Goal: Information Seeking & Learning: Learn about a topic

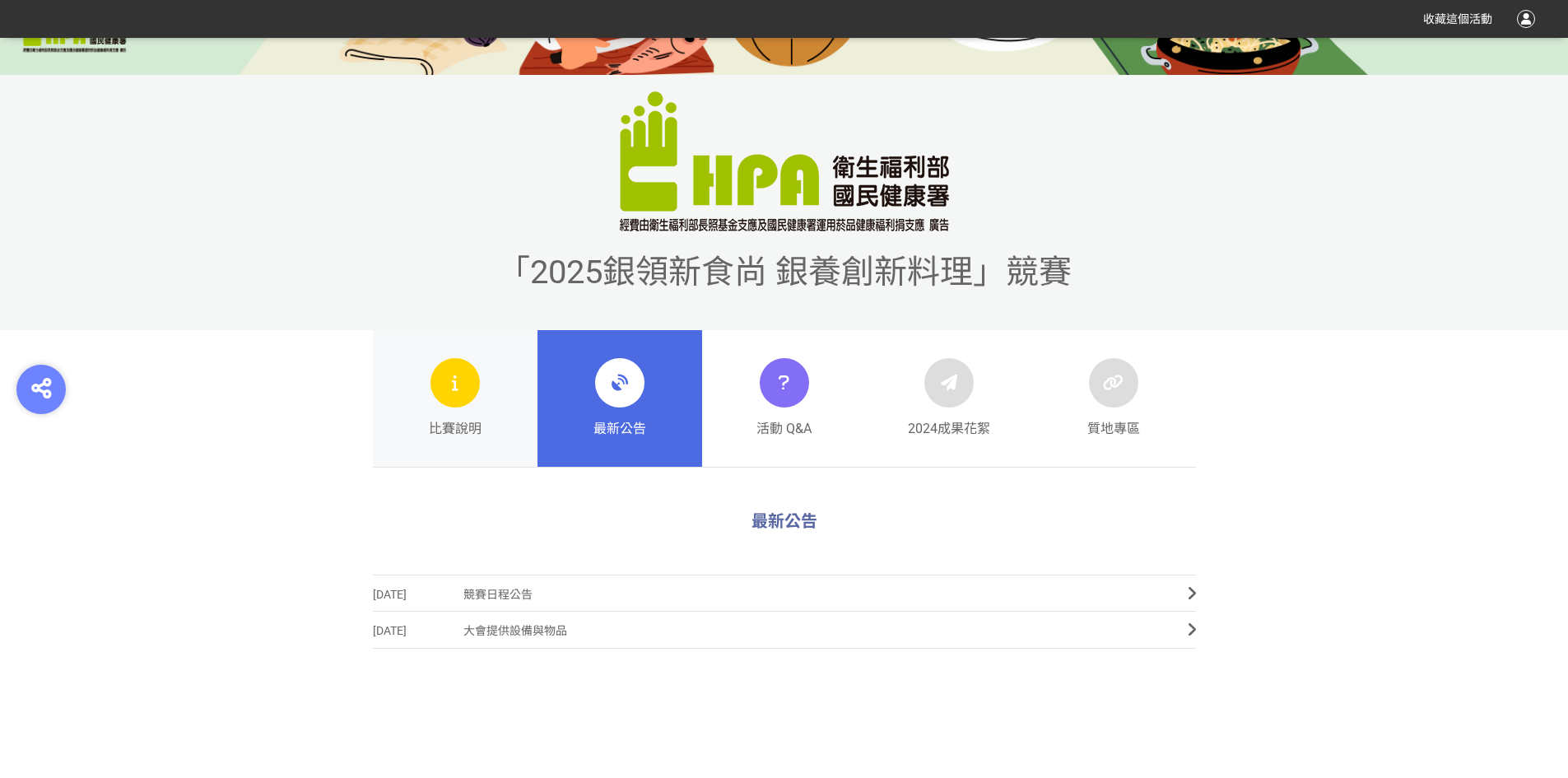
click at [471, 392] on div at bounding box center [455, 382] width 49 height 49
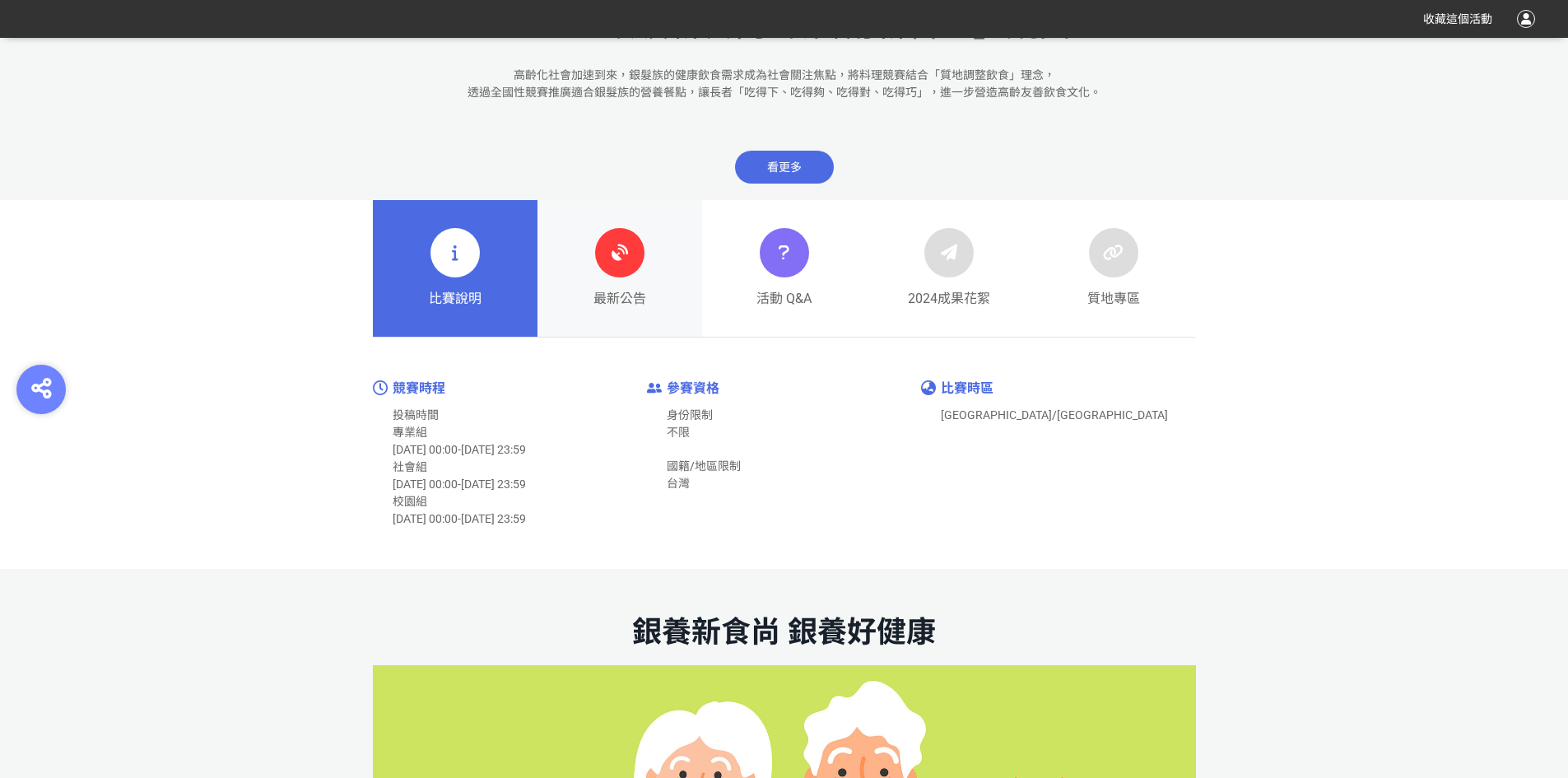
click at [623, 248] on icon at bounding box center [620, 253] width 30 height 30
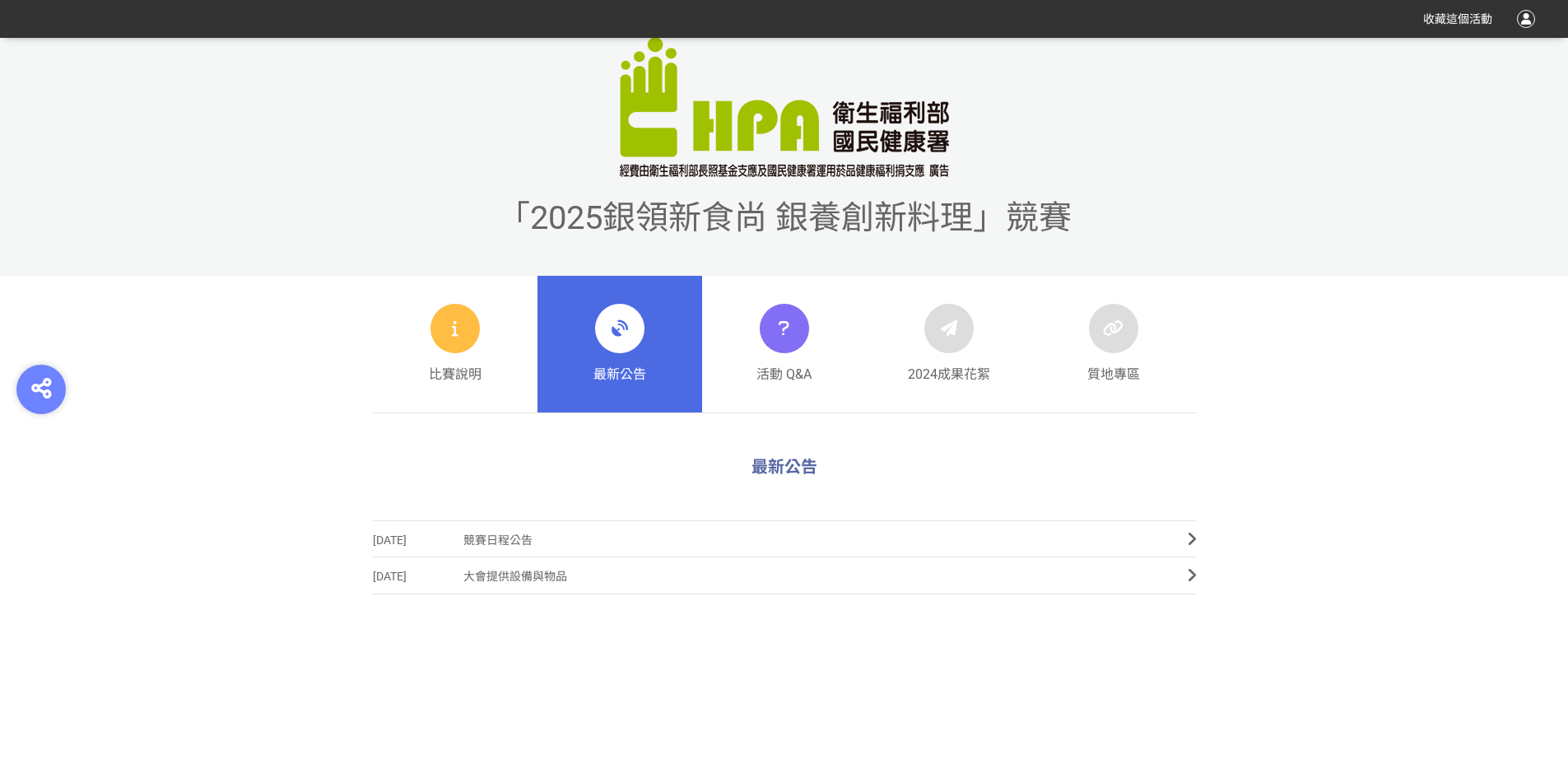
scroll to position [577, 0]
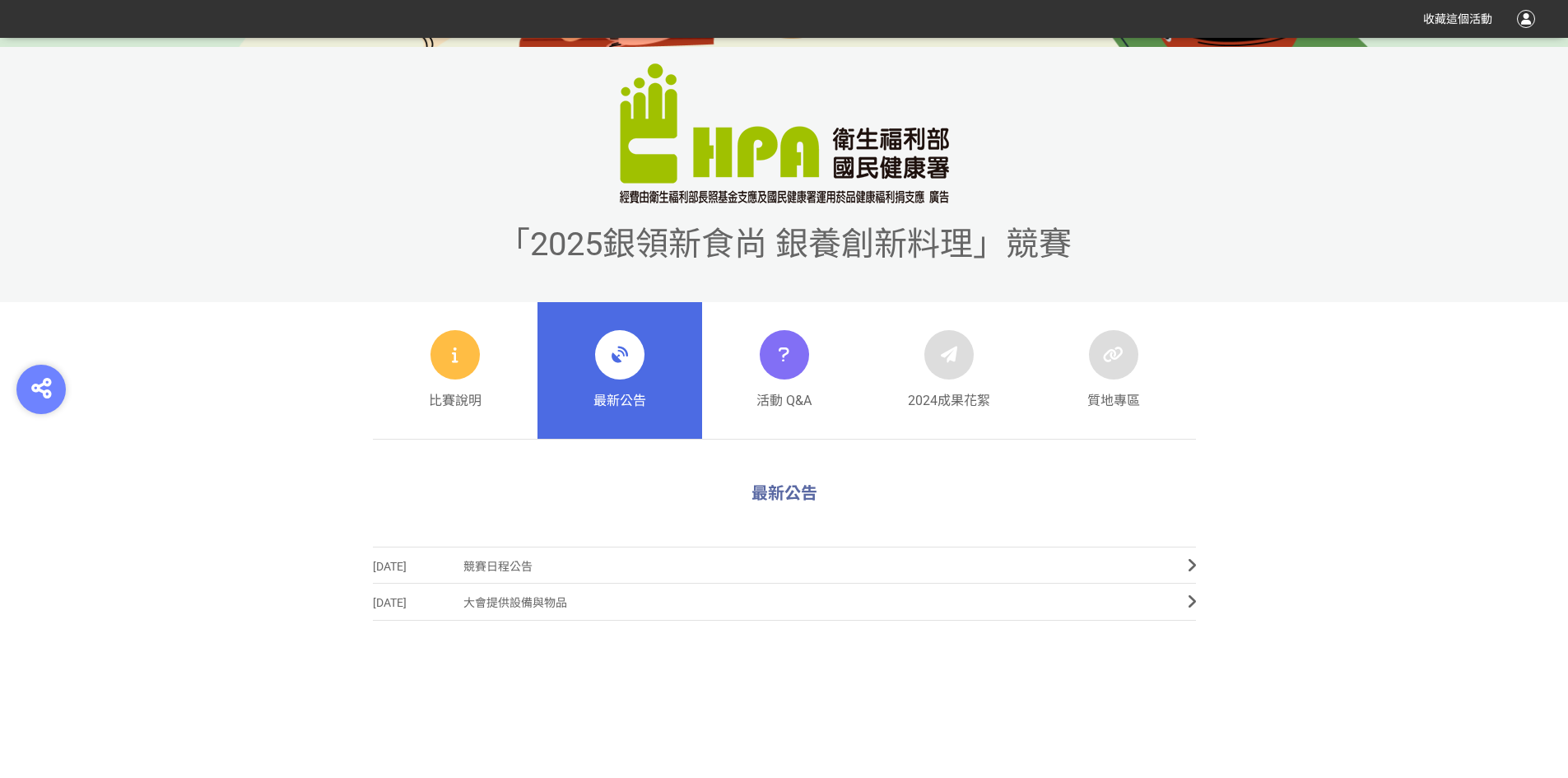
scroll to position [494, 0]
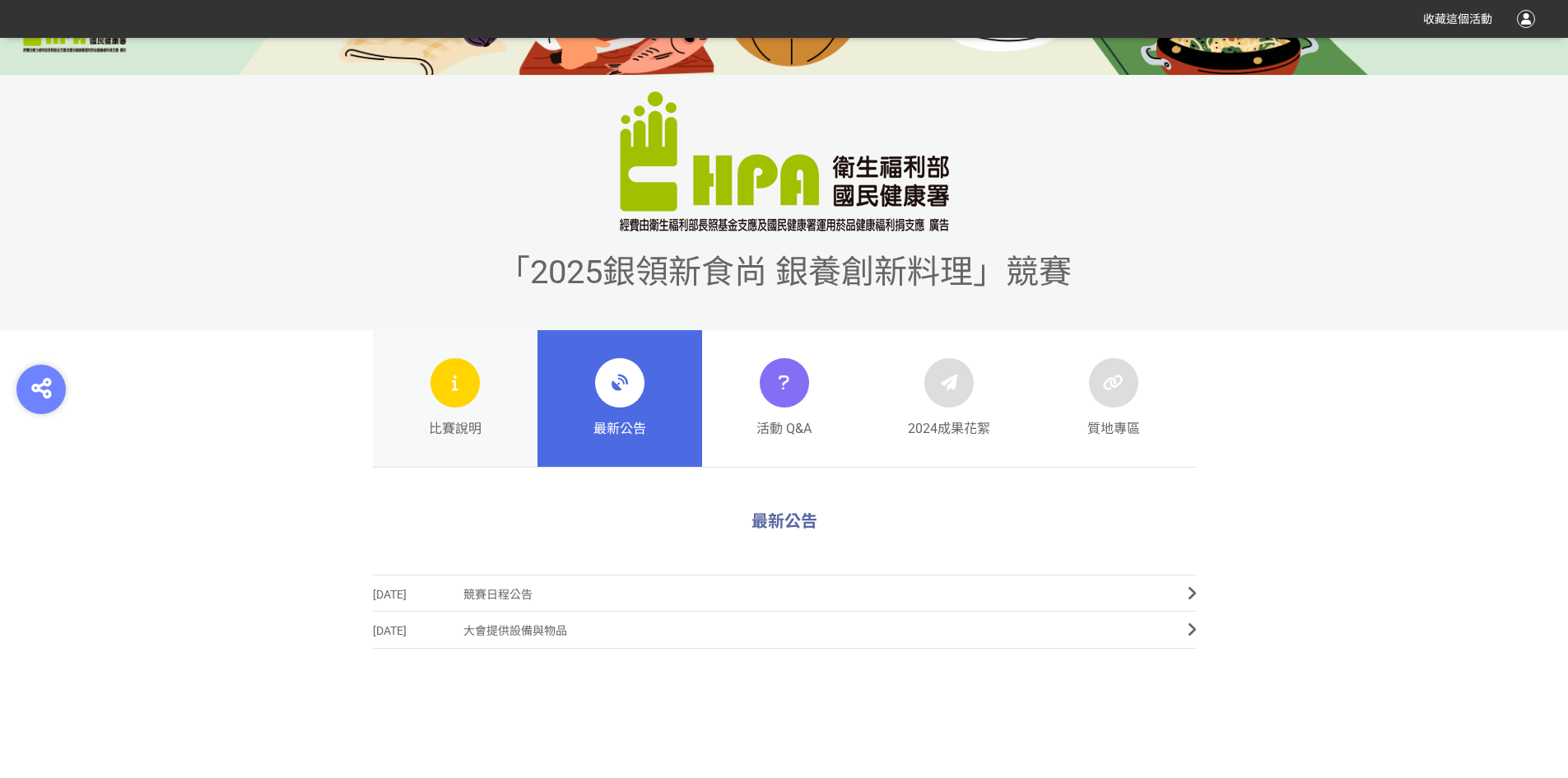
click at [466, 383] on div at bounding box center [455, 382] width 49 height 49
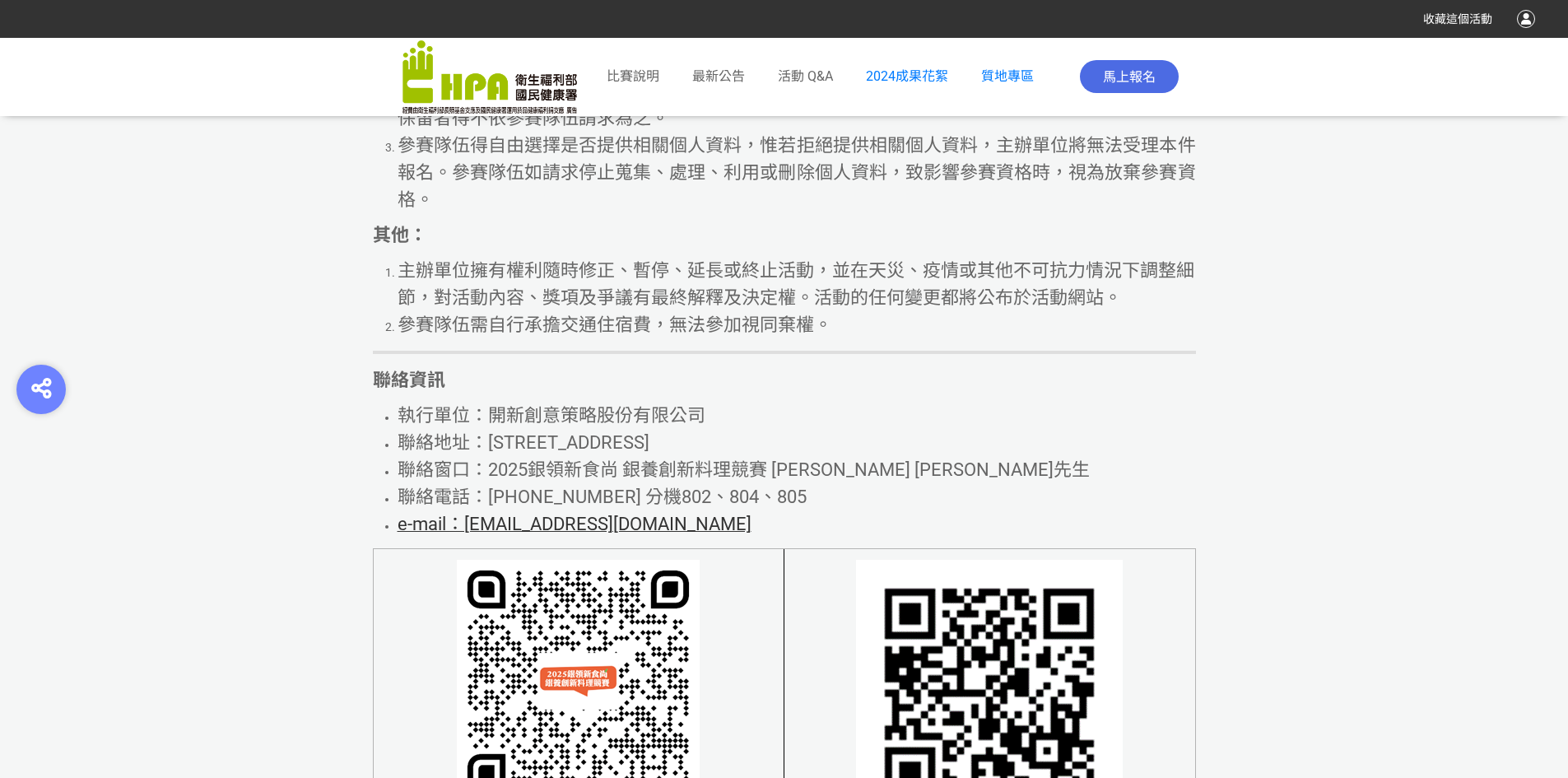
scroll to position [9935, 0]
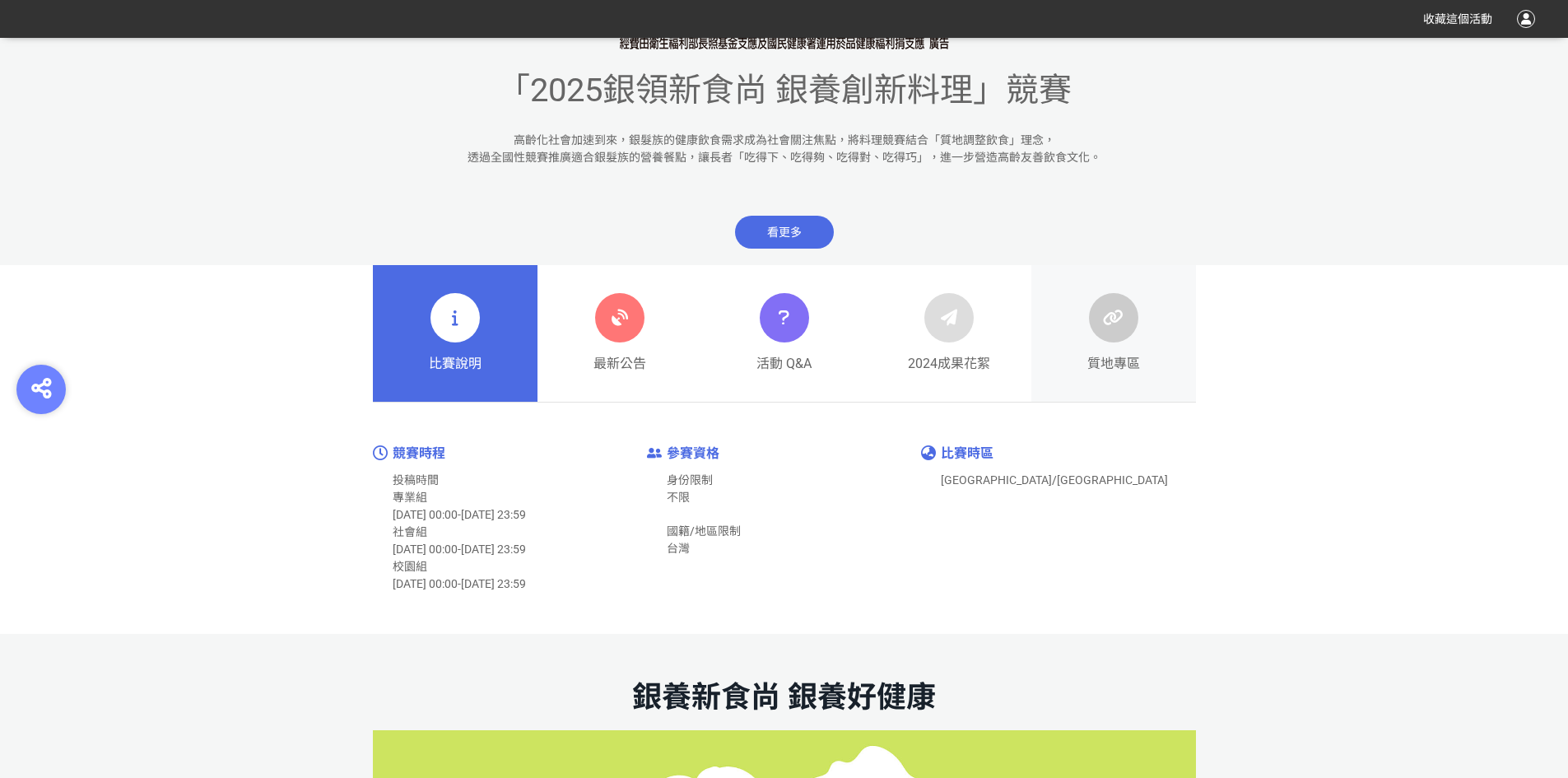
scroll to position [658, 0]
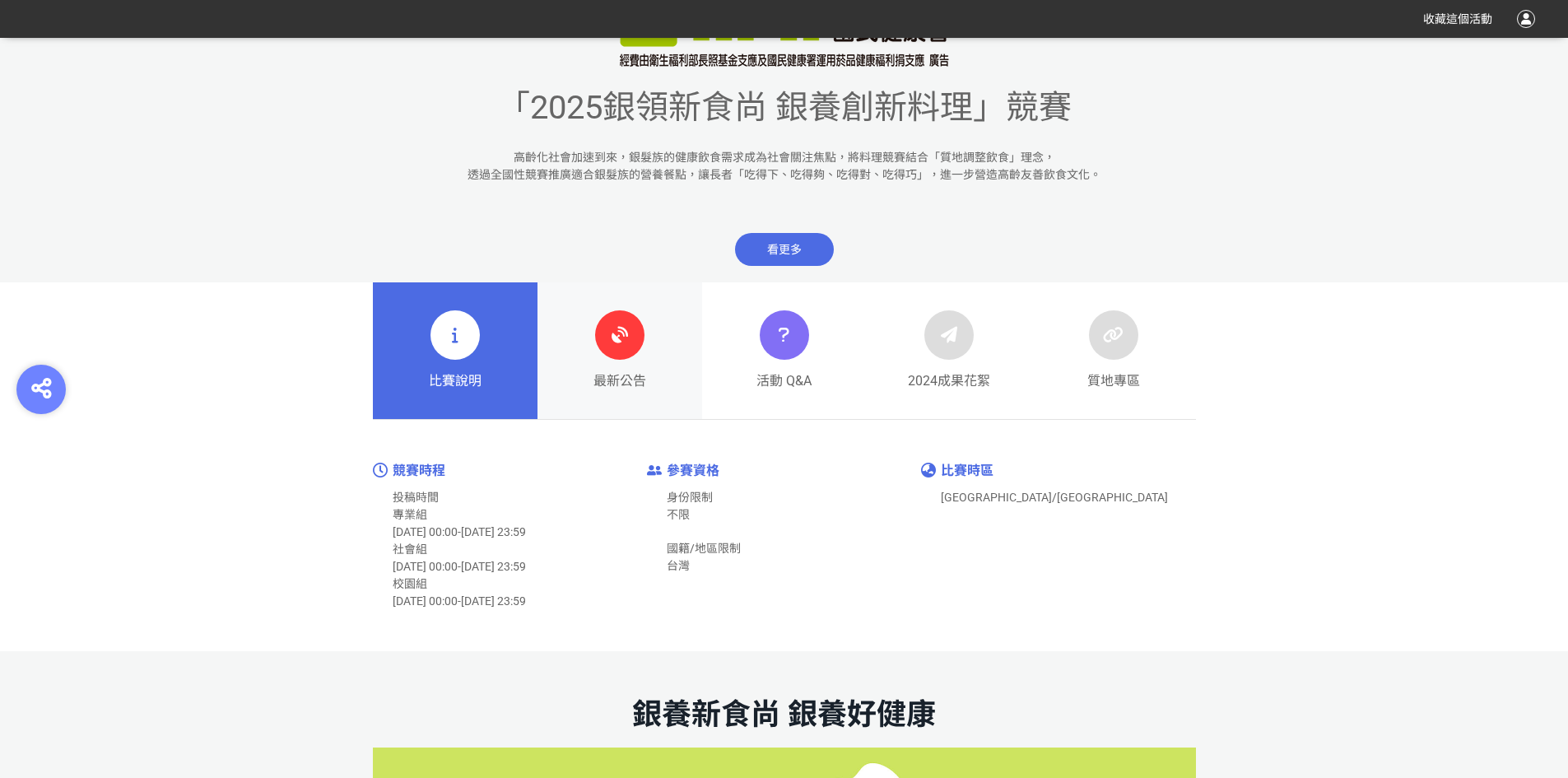
click at [614, 333] on icon at bounding box center [620, 335] width 30 height 30
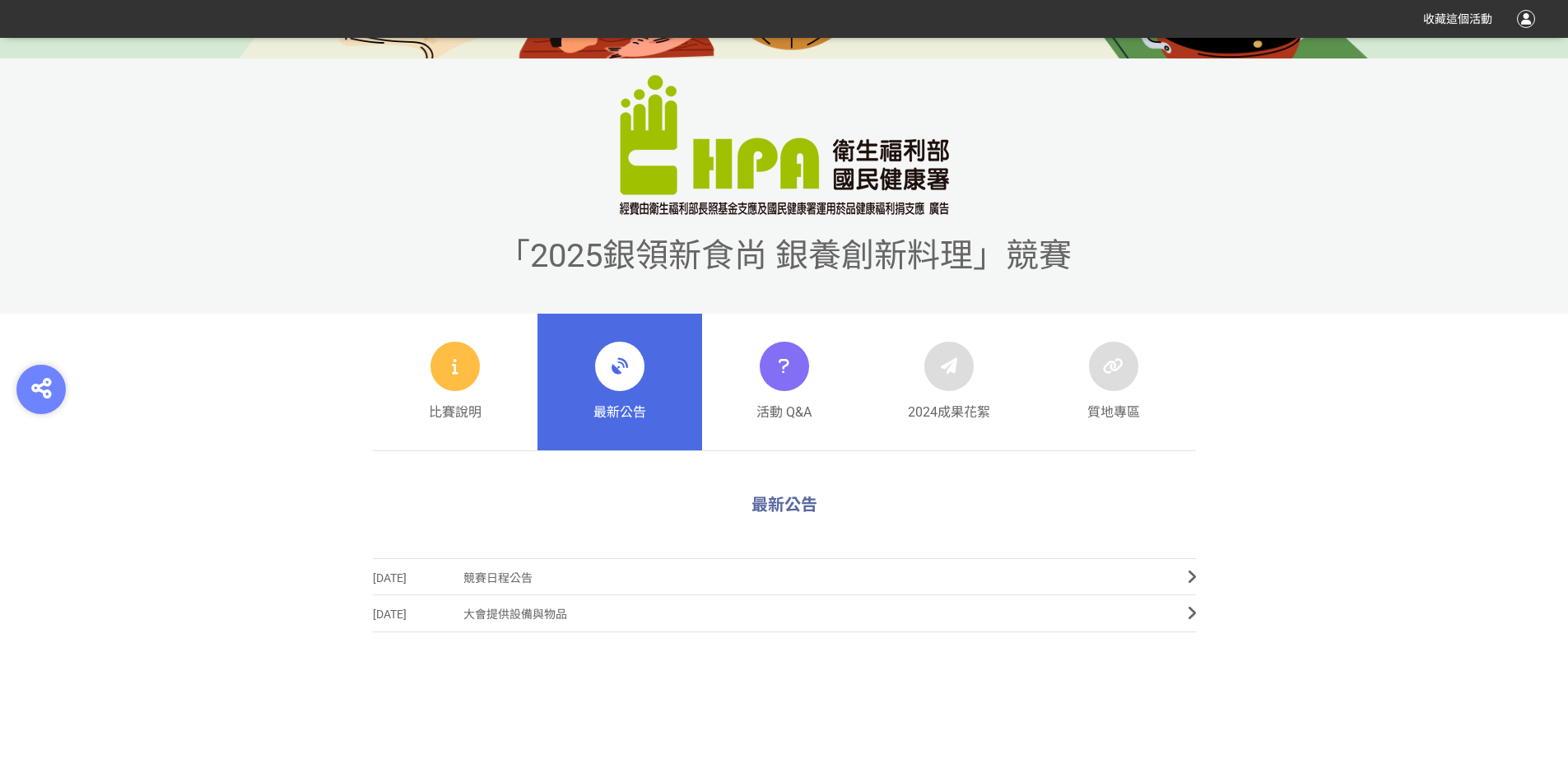
scroll to position [658, 0]
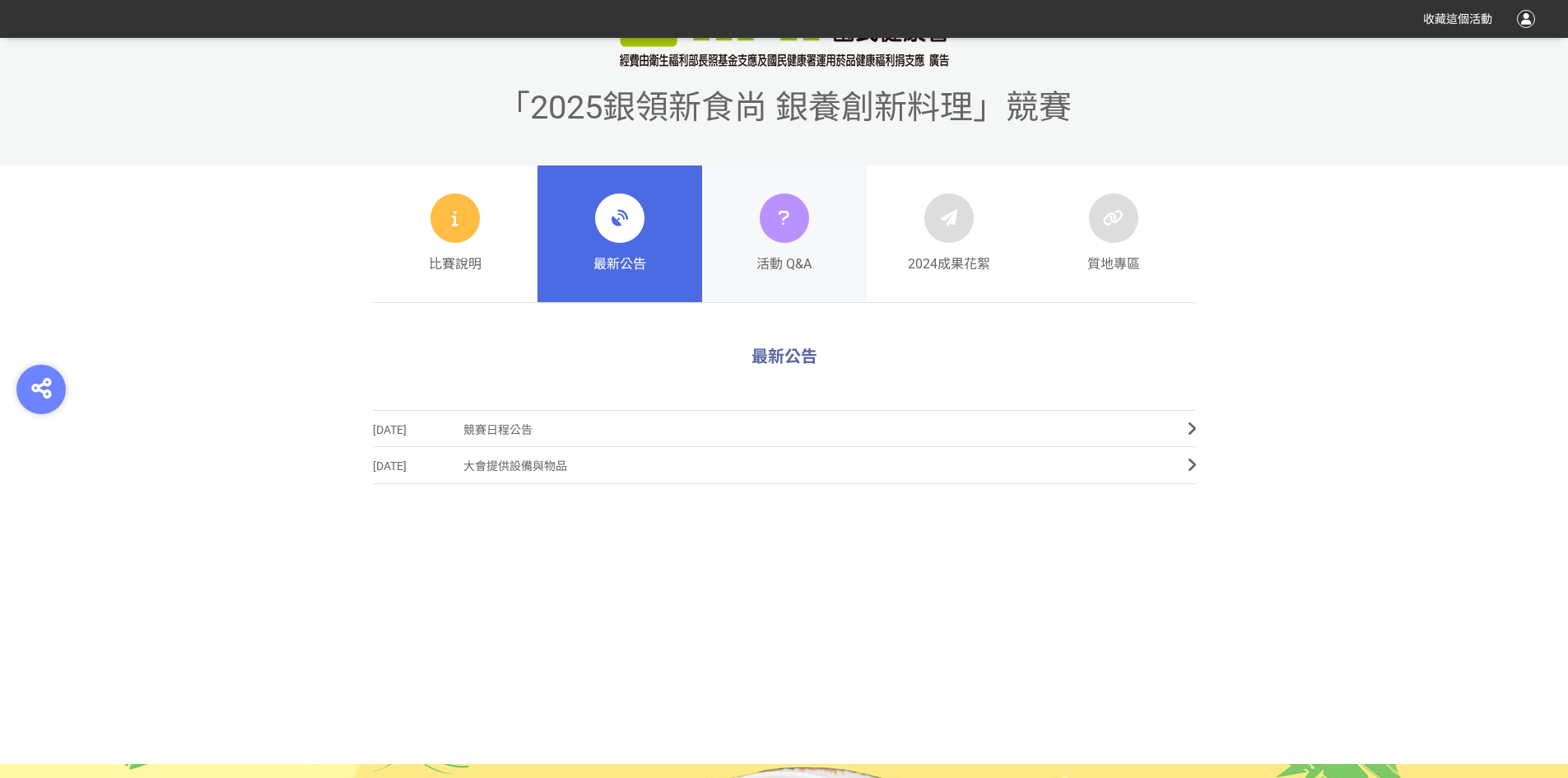
click at [794, 222] on icon at bounding box center [783, 218] width 23 height 30
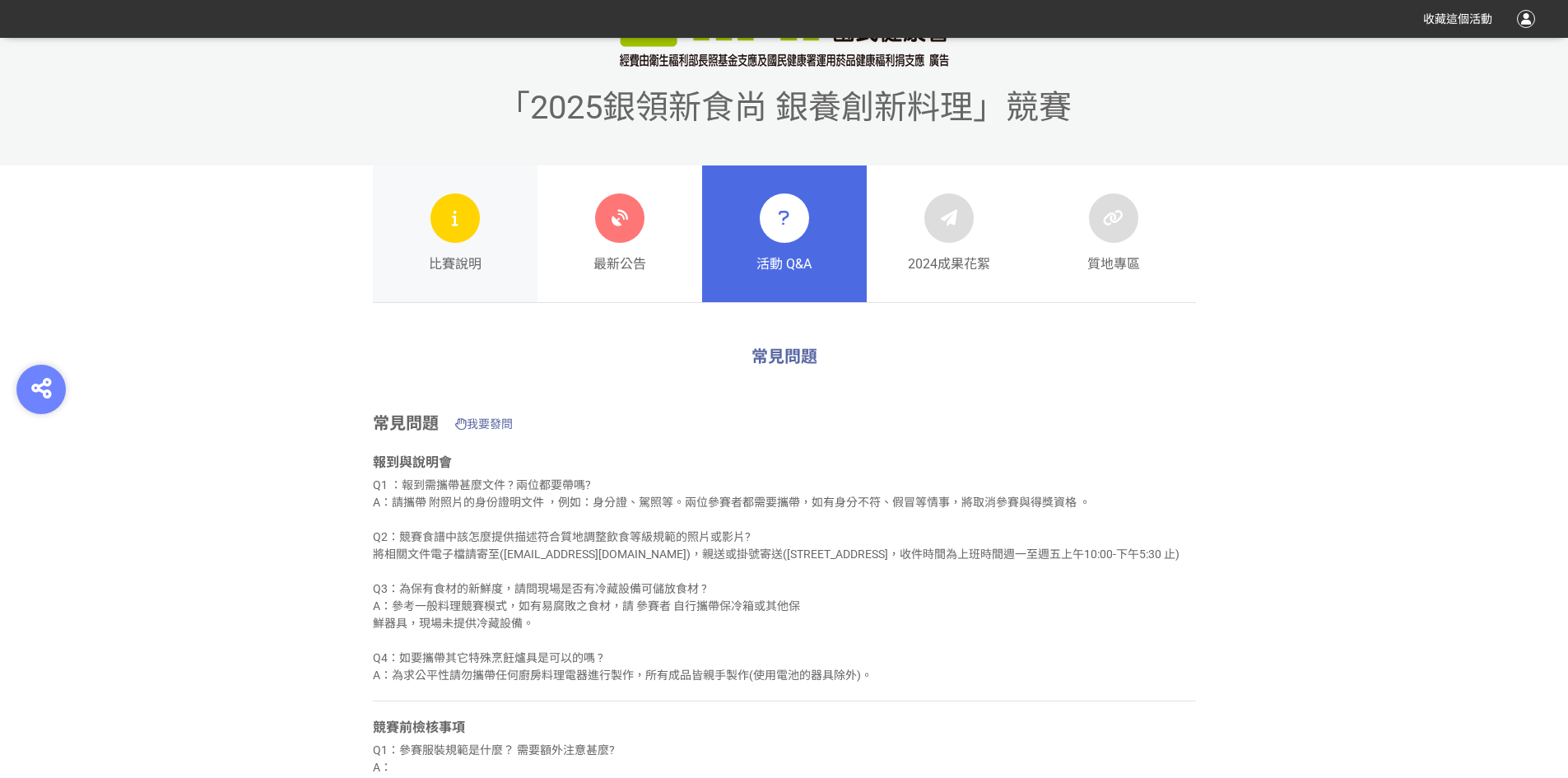
click at [454, 208] on icon at bounding box center [455, 218] width 20 height 30
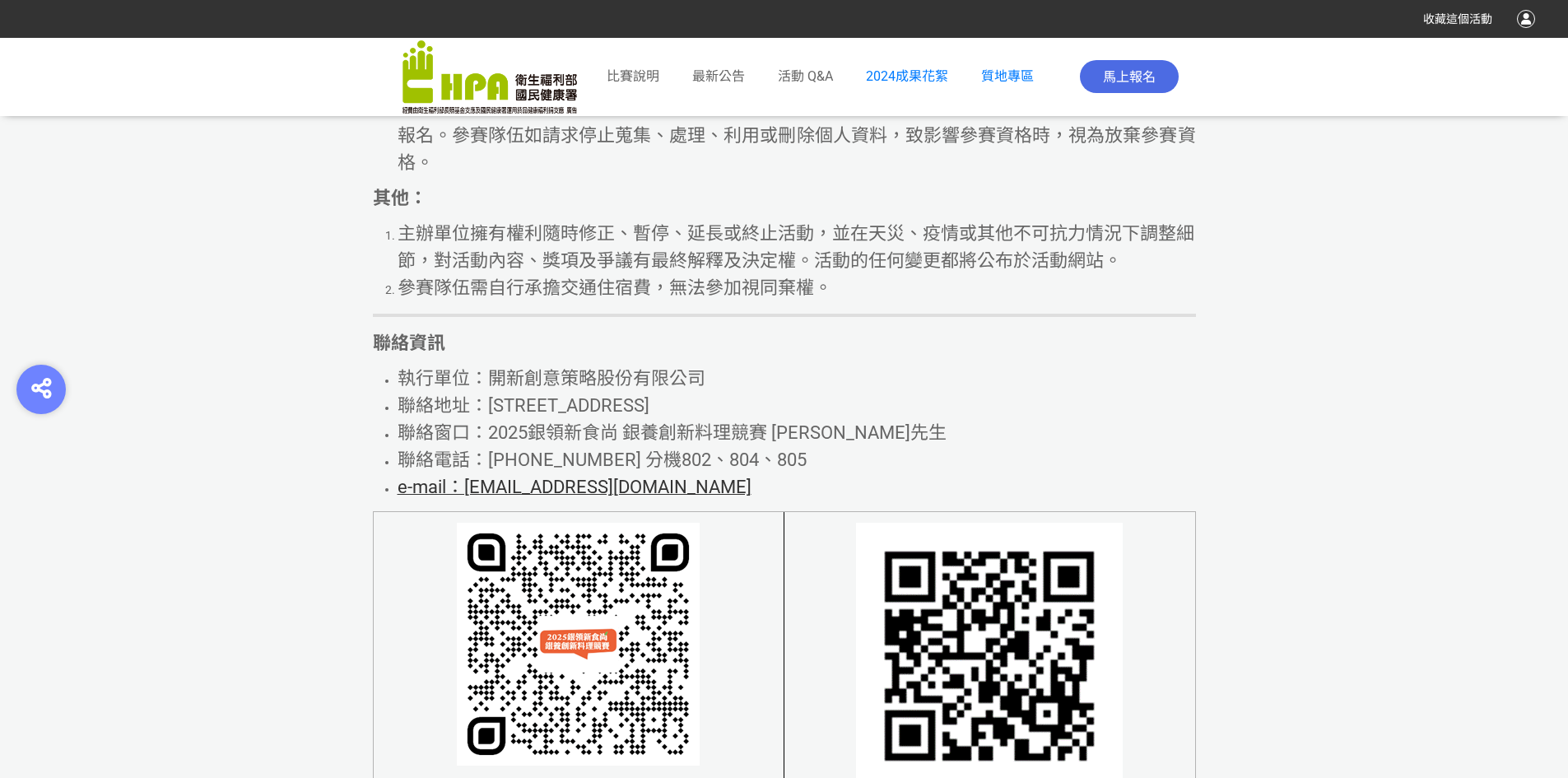
scroll to position [9688, 0]
